Goal: Transaction & Acquisition: Book appointment/travel/reservation

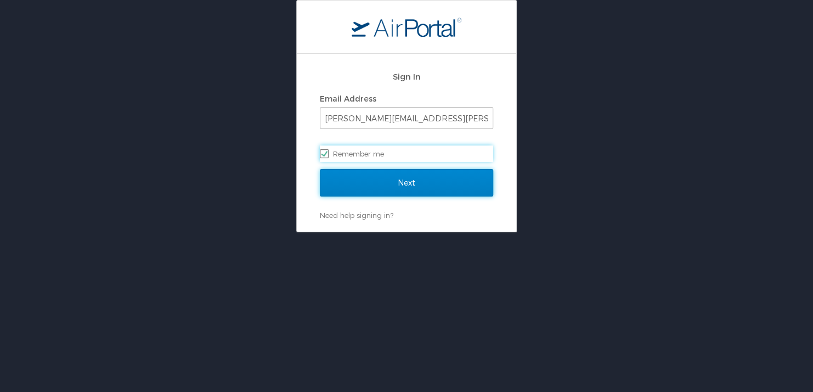
click at [389, 181] on input "Next" at bounding box center [406, 182] width 173 height 27
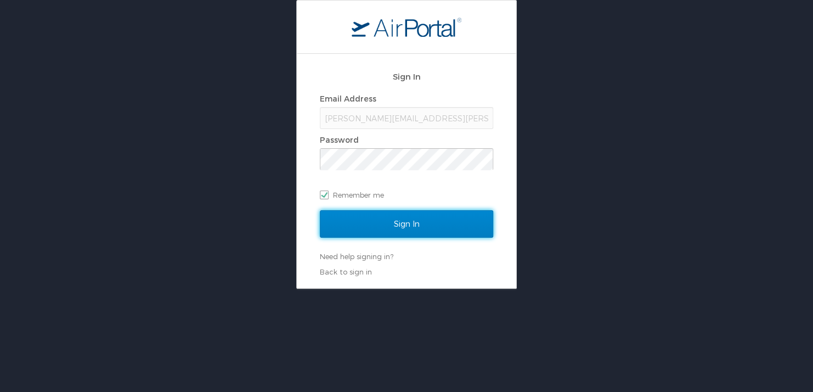
click at [354, 217] on input "Sign In" at bounding box center [406, 223] width 173 height 27
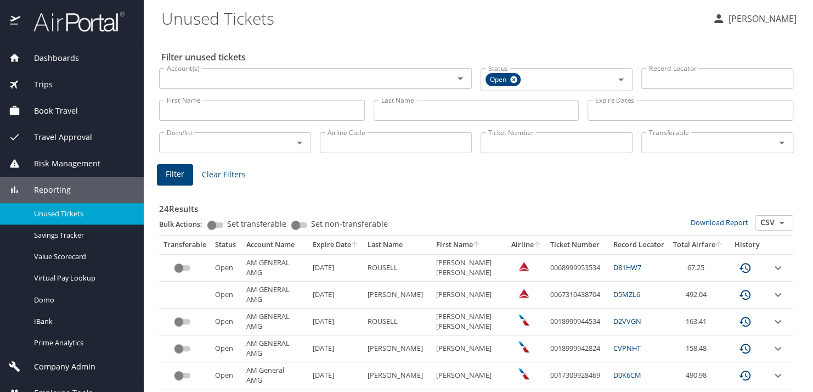
click at [67, 110] on span "Book Travel" at bounding box center [49, 111] width 58 height 12
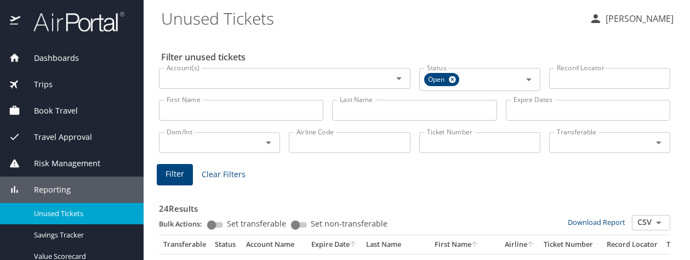
click at [61, 109] on span "Book Travel" at bounding box center [49, 111] width 58 height 12
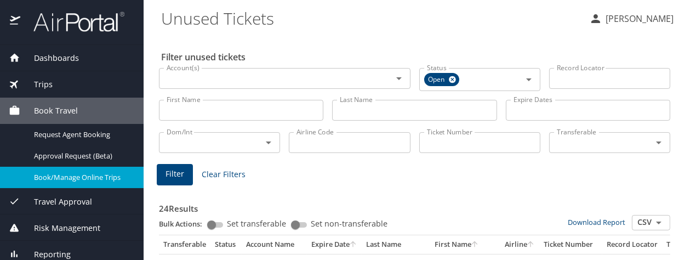
click at [66, 176] on span "Book/Manage Online Trips" at bounding box center [82, 177] width 97 height 10
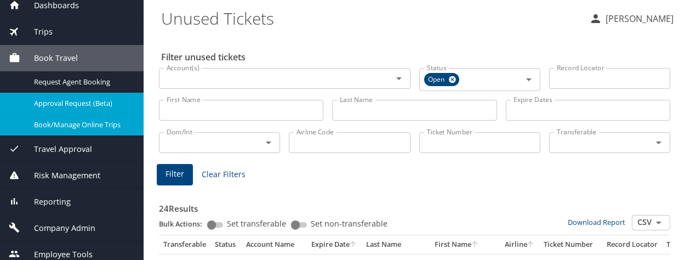
scroll to position [59, 0]
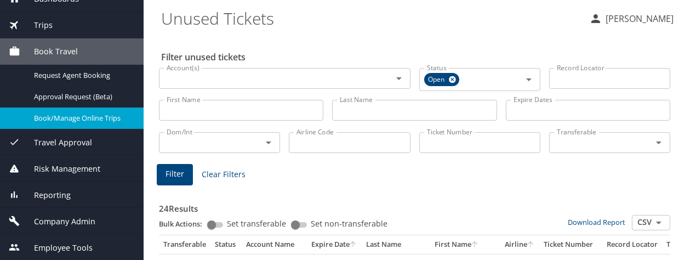
click at [42, 190] on span "Reporting" at bounding box center [45, 195] width 50 height 12
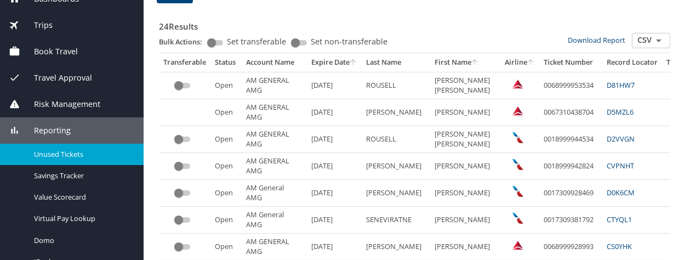
scroll to position [183, 0]
